Goal: Obtain resource: Obtain resource

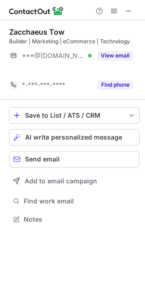
scroll to position [199, 145]
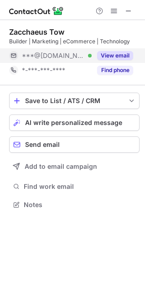
click at [110, 52] on button "View email" at bounding box center [115, 55] width 36 height 9
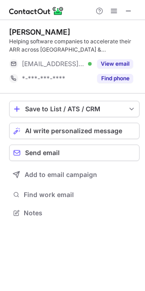
scroll to position [207, 145]
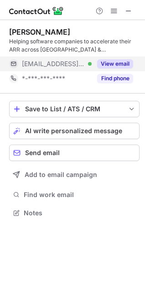
click at [109, 65] on button "View email" at bounding box center [115, 63] width 36 height 9
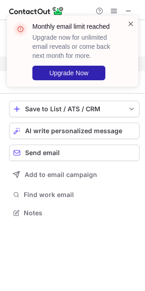
click at [131, 20] on span at bounding box center [130, 23] width 7 height 9
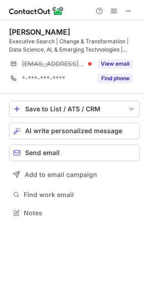
scroll to position [207, 145]
